Goal: Transaction & Acquisition: Download file/media

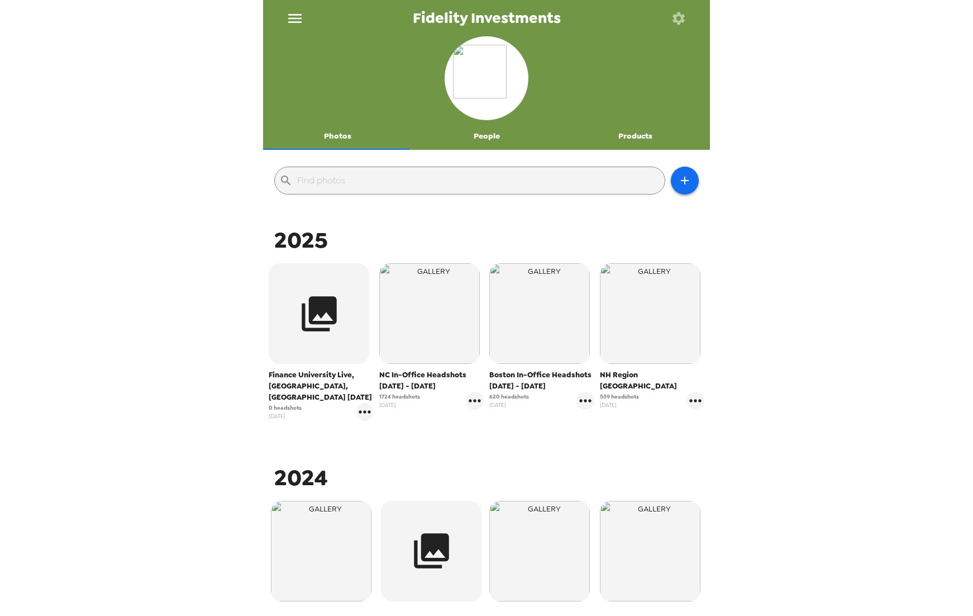
click at [414, 382] on span "NC In-Office Headshots [DATE] - [DATE]" at bounding box center [431, 380] width 105 height 22
click at [403, 375] on span "NC In-Office Headshots [DATE] - [DATE]" at bounding box center [431, 380] width 105 height 22
click at [401, 353] on img "button" at bounding box center [429, 313] width 101 height 101
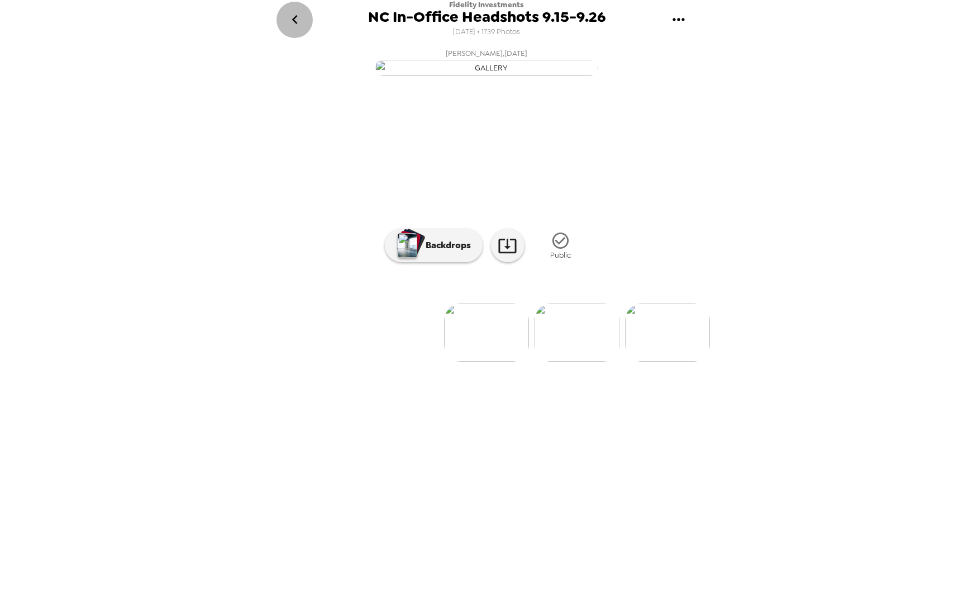
click at [301, 21] on icon "go back" at bounding box center [295, 20] width 18 height 18
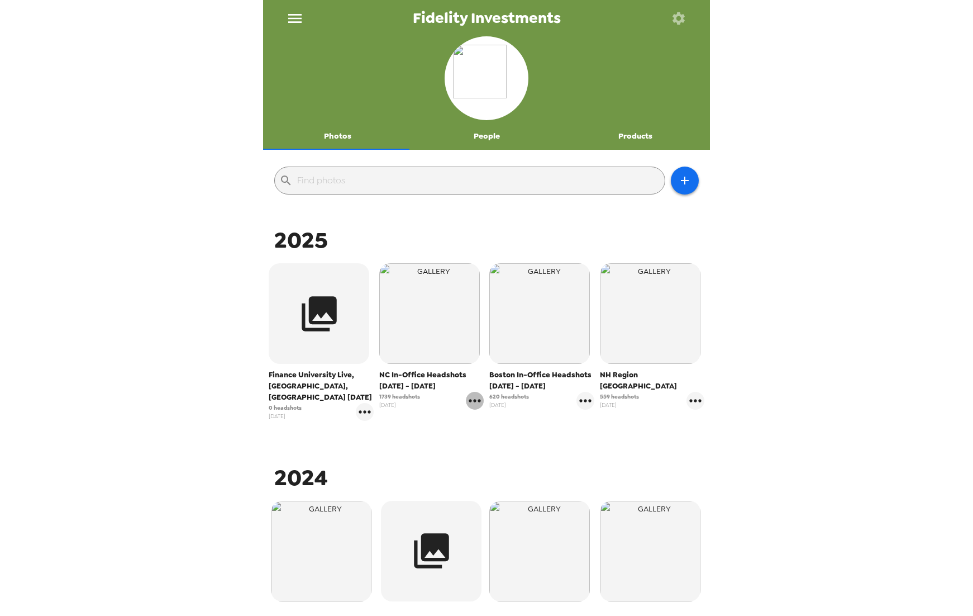
click at [473, 398] on icon "gallery menu" at bounding box center [475, 401] width 18 height 18
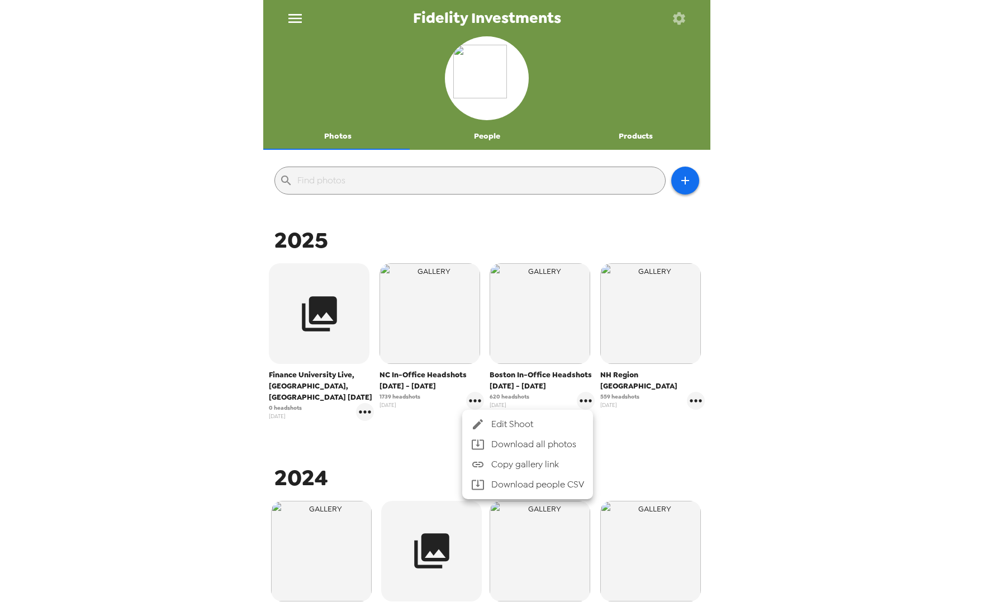
click at [524, 483] on li "Download people CSV" at bounding box center [527, 484] width 131 height 20
click at [828, 530] on div at bounding box center [491, 308] width 982 height 616
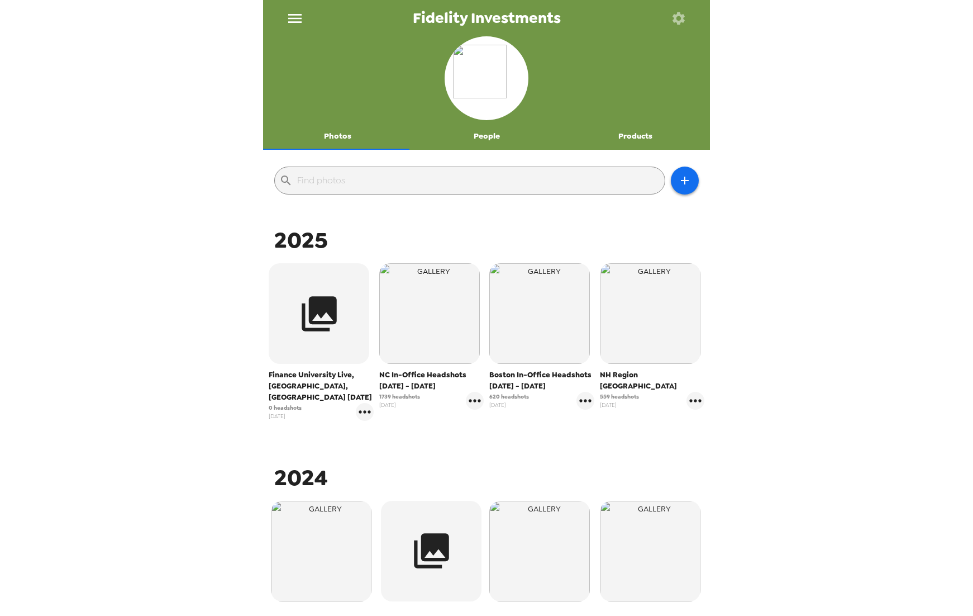
click at [873, 209] on div "Fidelity Investments Photos People Products ​ 2025 Finance University Live, [GE…" at bounding box center [486, 308] width 973 height 616
